Goal: Navigation & Orientation: Find specific page/section

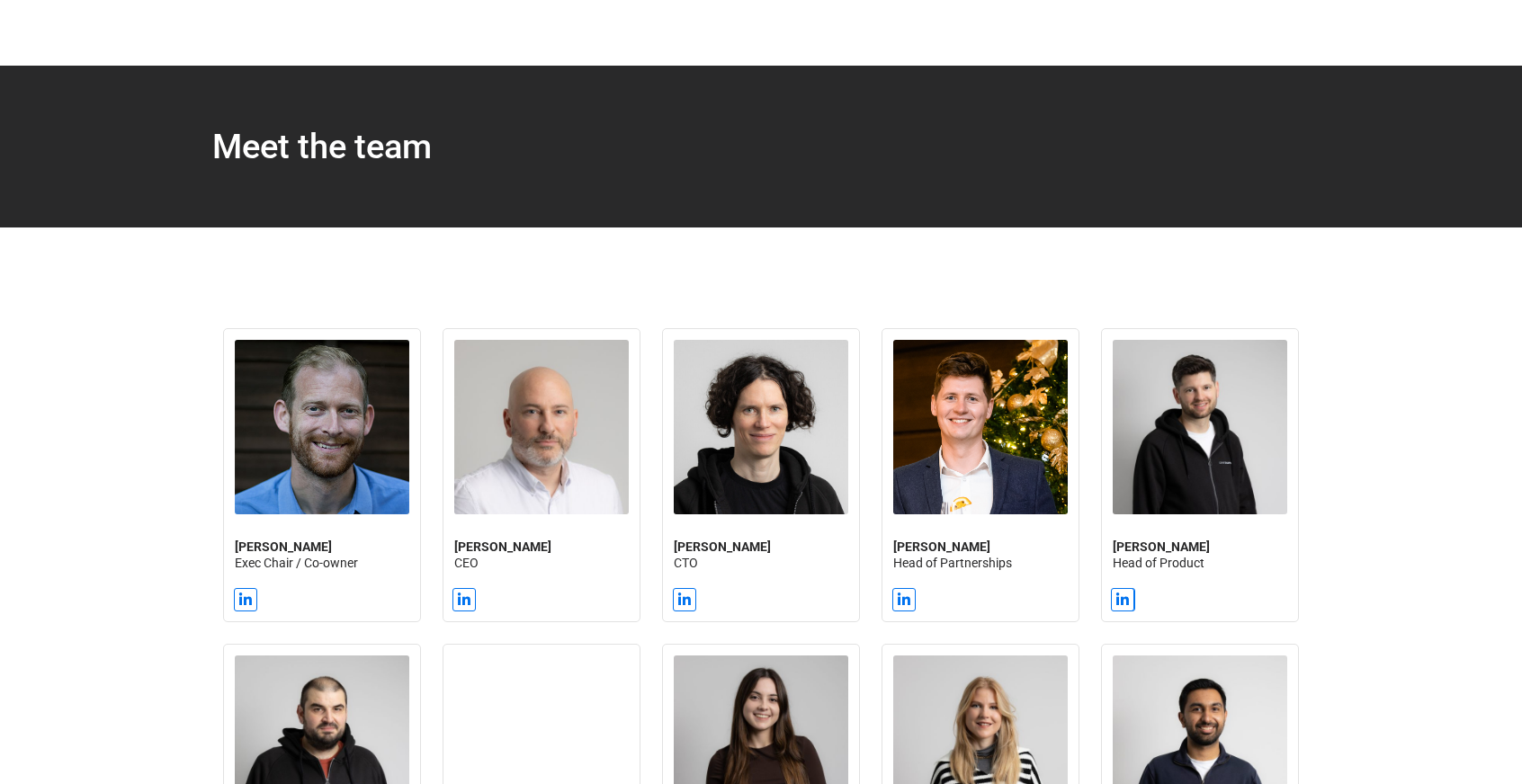
scroll to position [1265, 0]
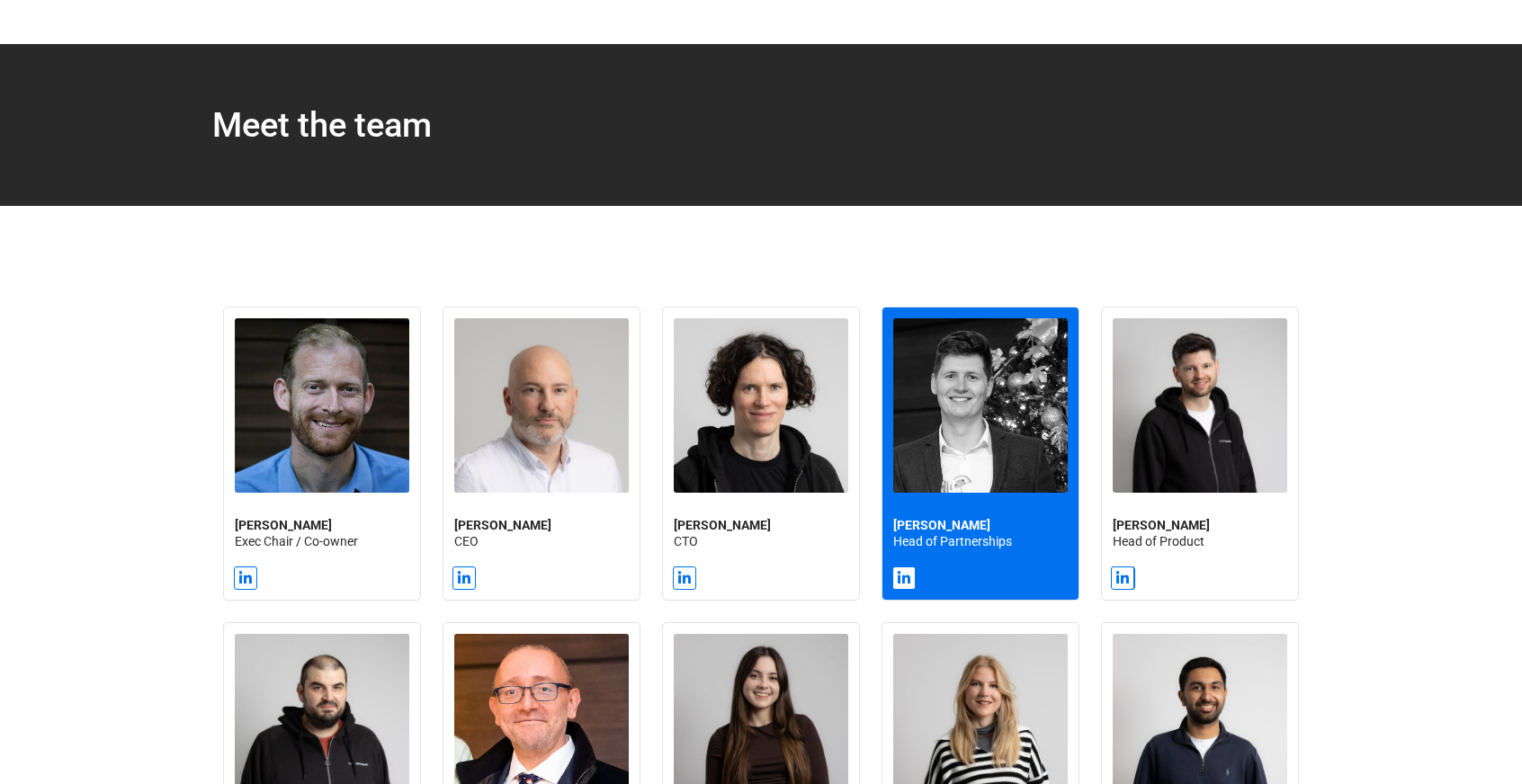
click at [944, 469] on img at bounding box center [981, 405] width 175 height 174
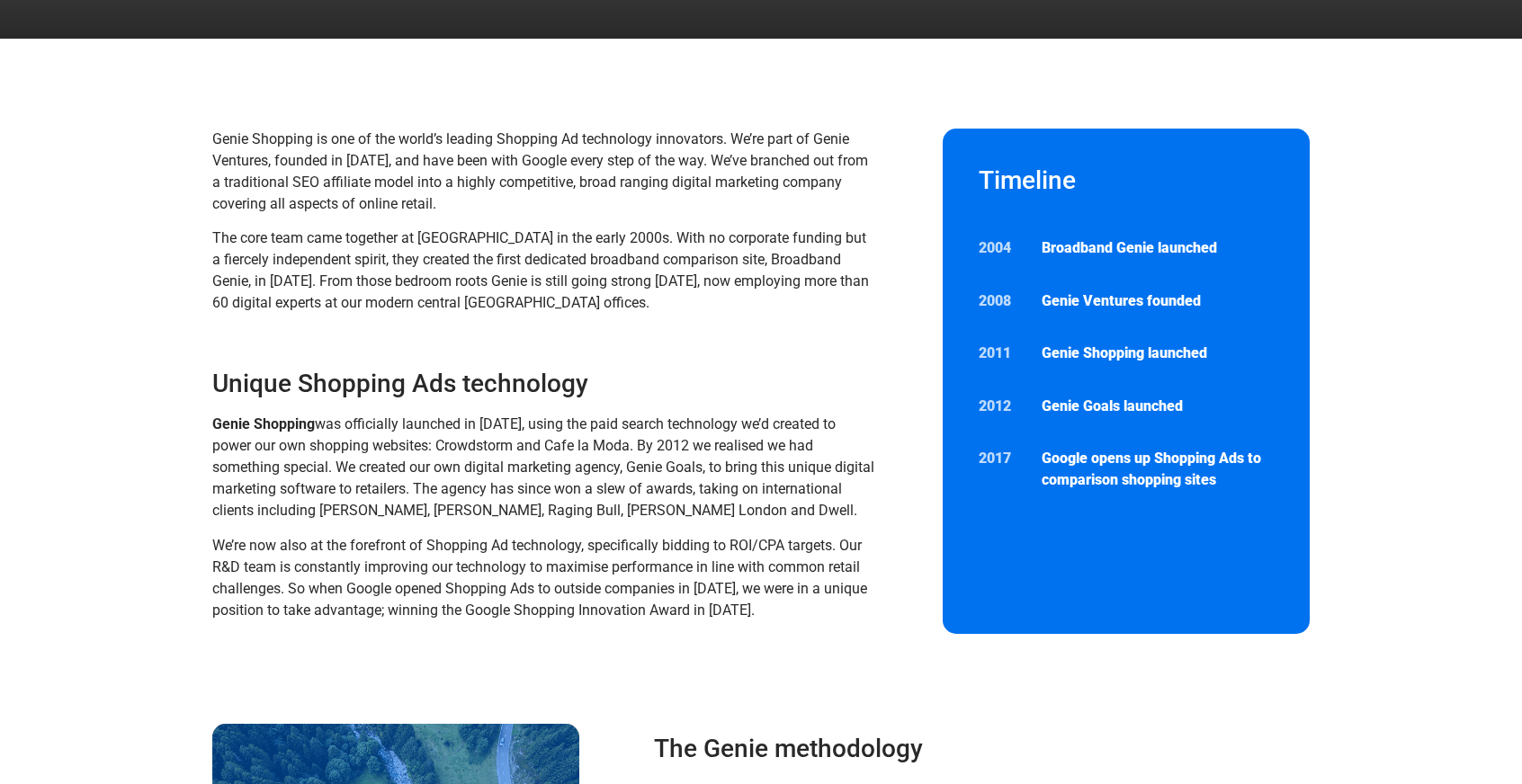
scroll to position [0, 0]
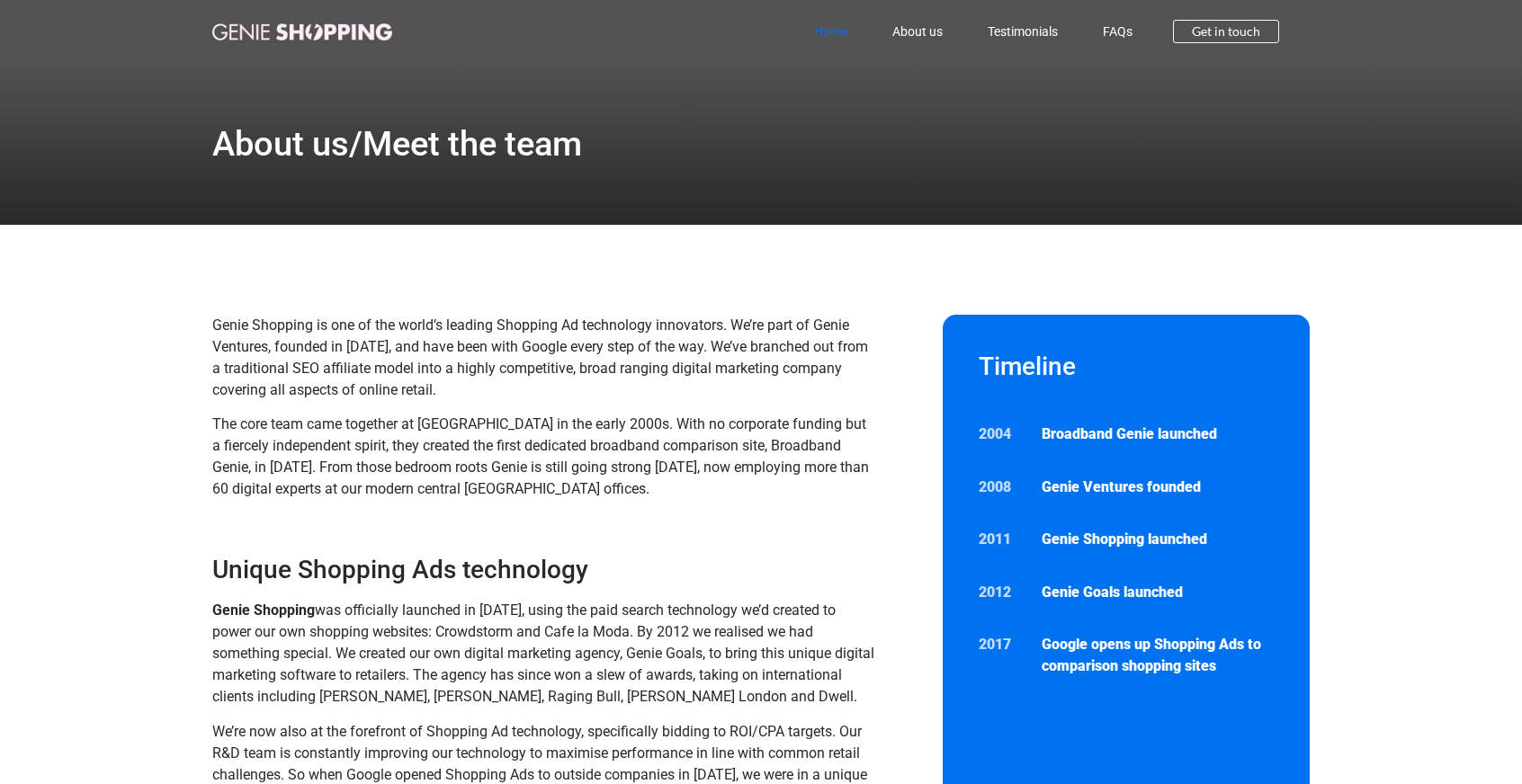
click at [833, 27] on link "Home" at bounding box center [830, 32] width 78 height 41
